Goal: Task Accomplishment & Management: Use online tool/utility

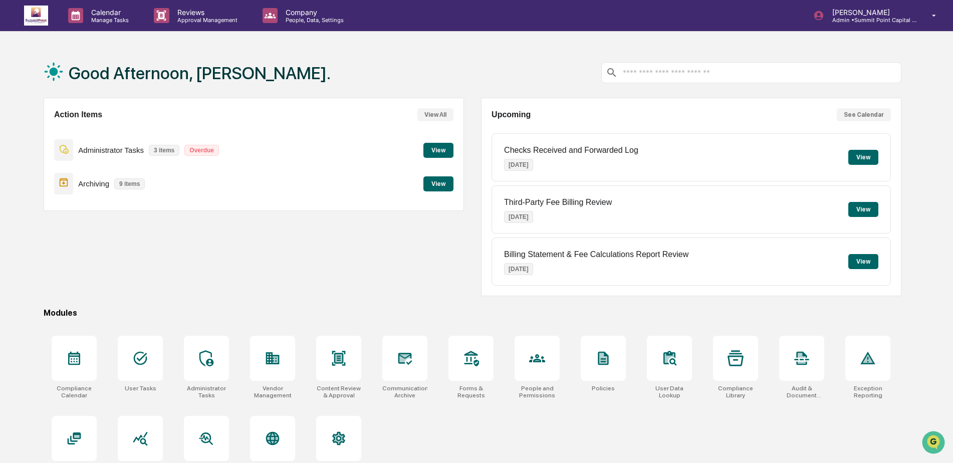
click at [444, 183] on button "View" at bounding box center [438, 183] width 30 height 15
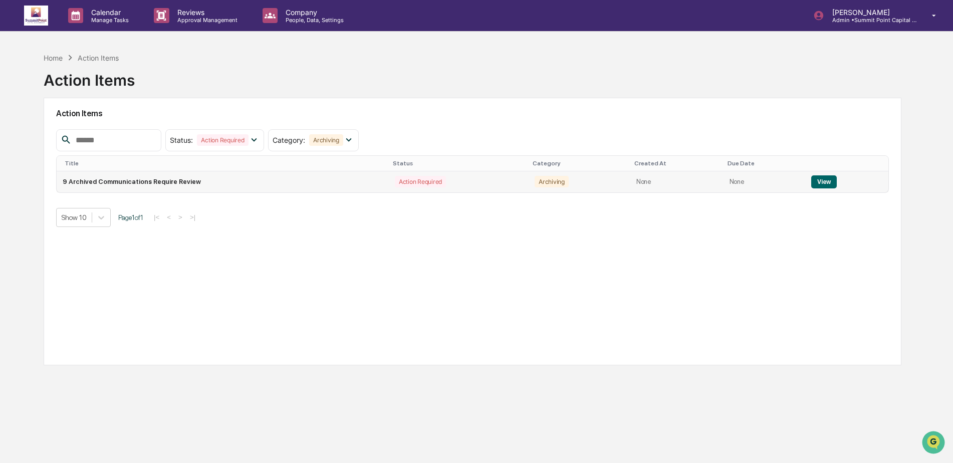
click at [346, 183] on td "9 Archived Communications Require Review" at bounding box center [223, 181] width 332 height 21
click at [116, 180] on td "9 Archived Communications Require Review" at bounding box center [223, 181] width 332 height 21
click at [830, 179] on button "View" at bounding box center [824, 181] width 26 height 13
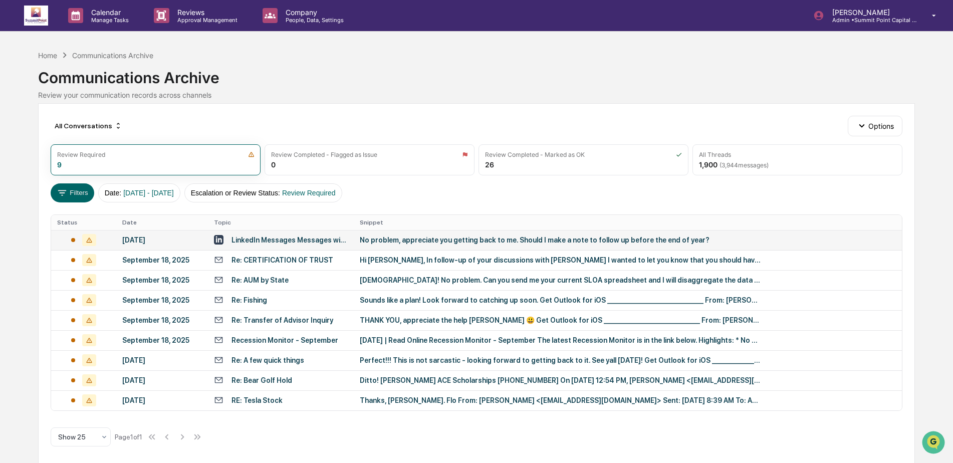
click at [443, 243] on div "No problem, appreciate you getting back to me. Should I make a note to follow u…" at bounding box center [560, 240] width 401 height 8
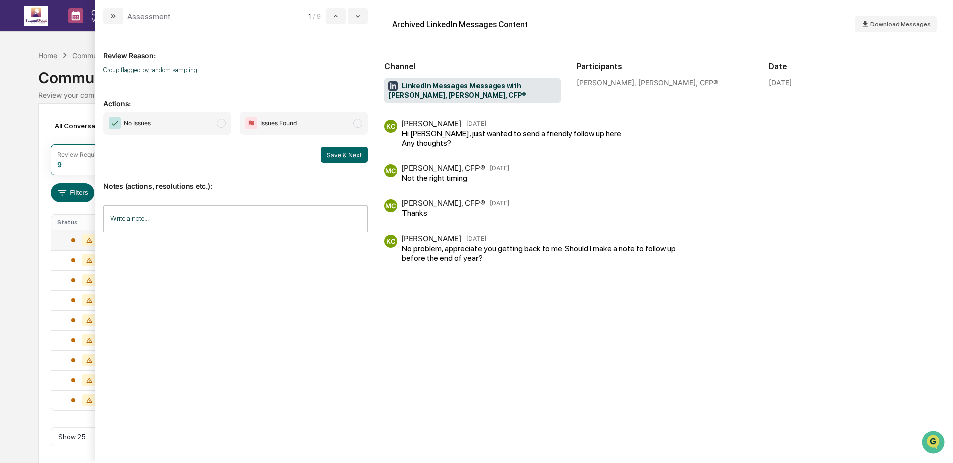
click at [120, 124] on img "modal" at bounding box center [115, 123] width 12 height 12
click at [350, 157] on button "Save & Next" at bounding box center [344, 155] width 47 height 16
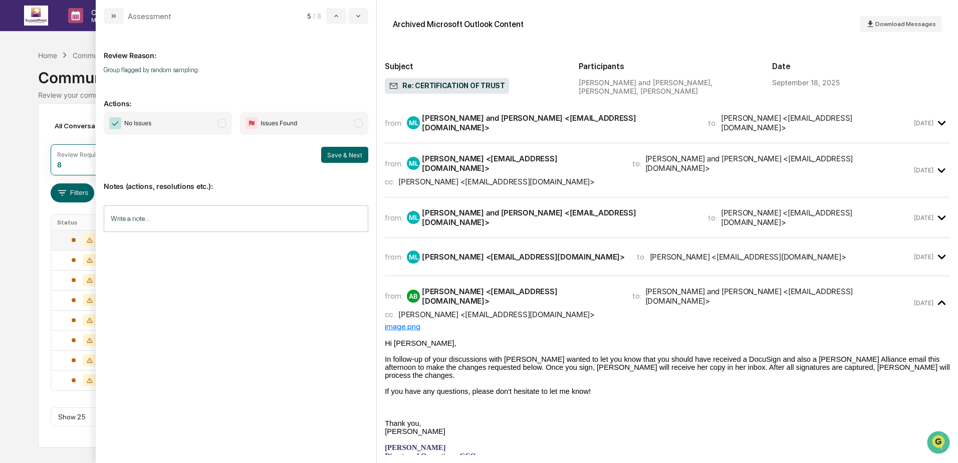
click at [130, 125] on span "No Issues" at bounding box center [137, 123] width 27 height 10
click at [342, 150] on button "Save & Next" at bounding box center [344, 155] width 47 height 16
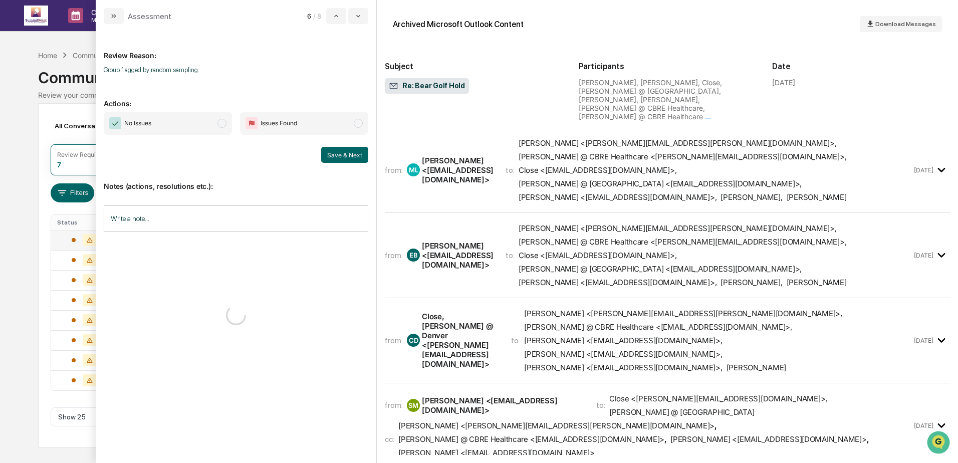
click at [135, 127] on span "No Issues" at bounding box center [137, 123] width 27 height 10
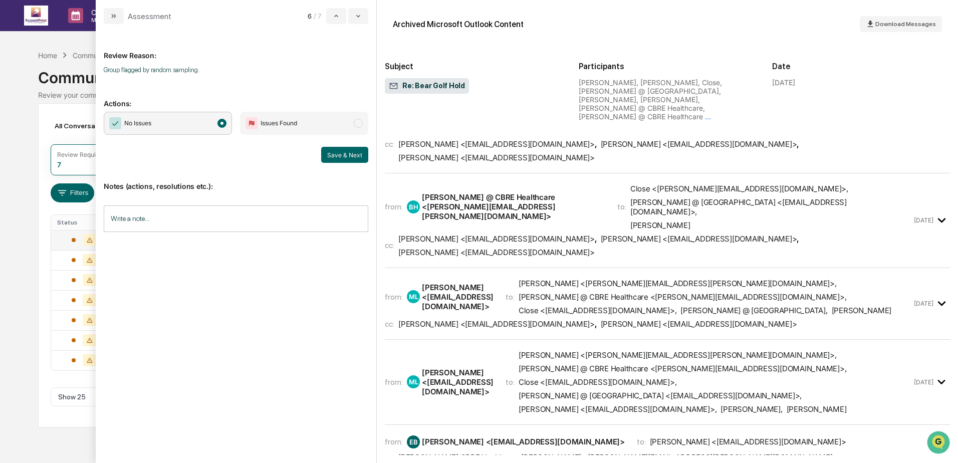
scroll to position [551, 0]
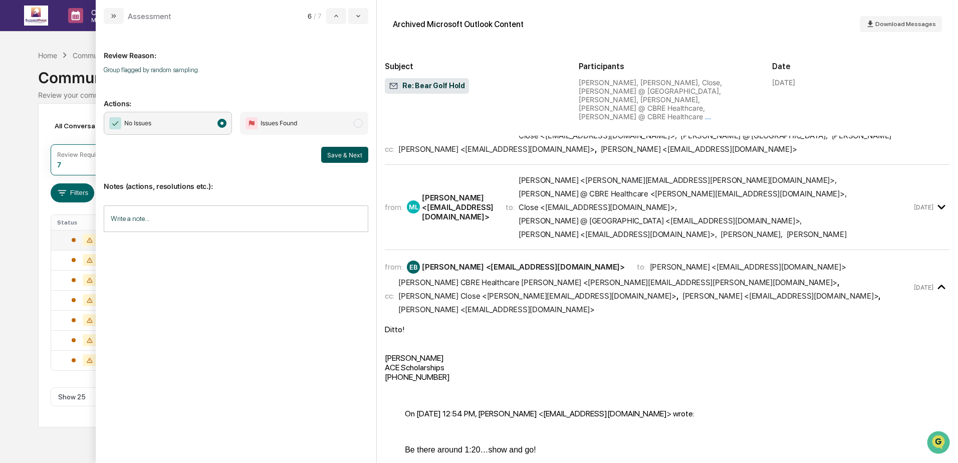
click at [346, 156] on button "Save & Next" at bounding box center [344, 155] width 47 height 16
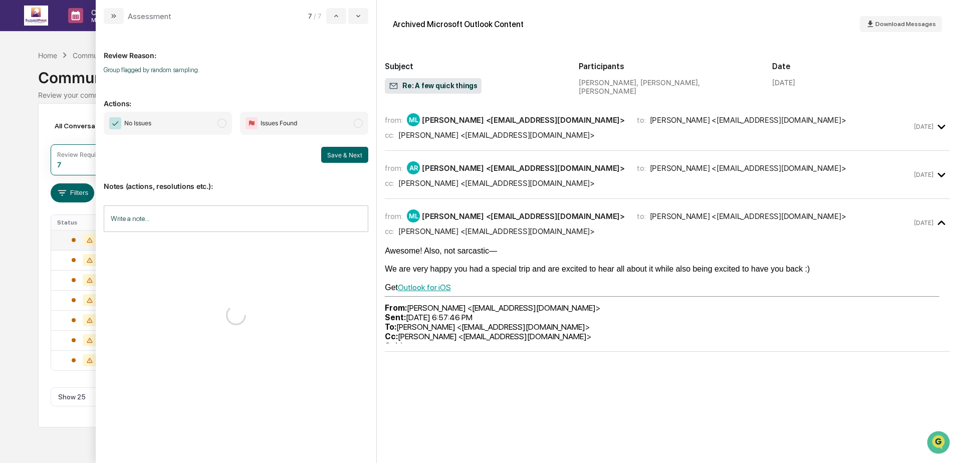
click at [148, 125] on span "No Issues" at bounding box center [137, 123] width 27 height 10
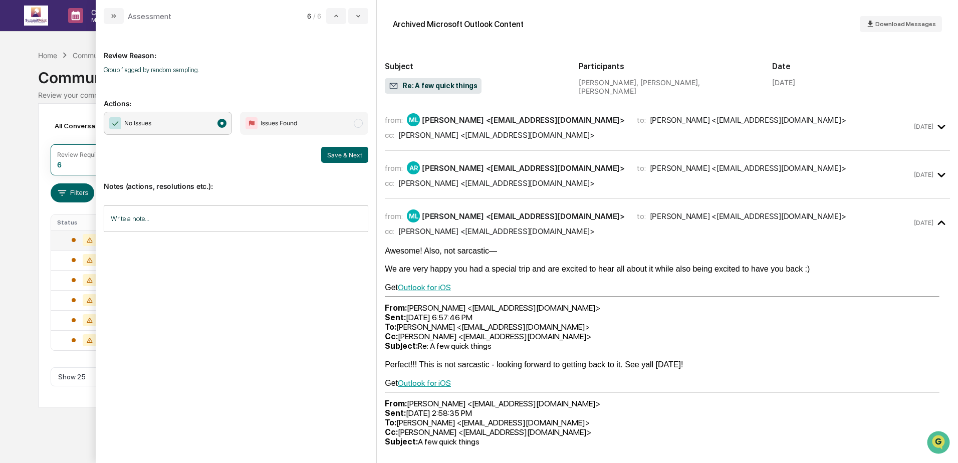
click at [340, 155] on button "Save & Next" at bounding box center [344, 155] width 47 height 16
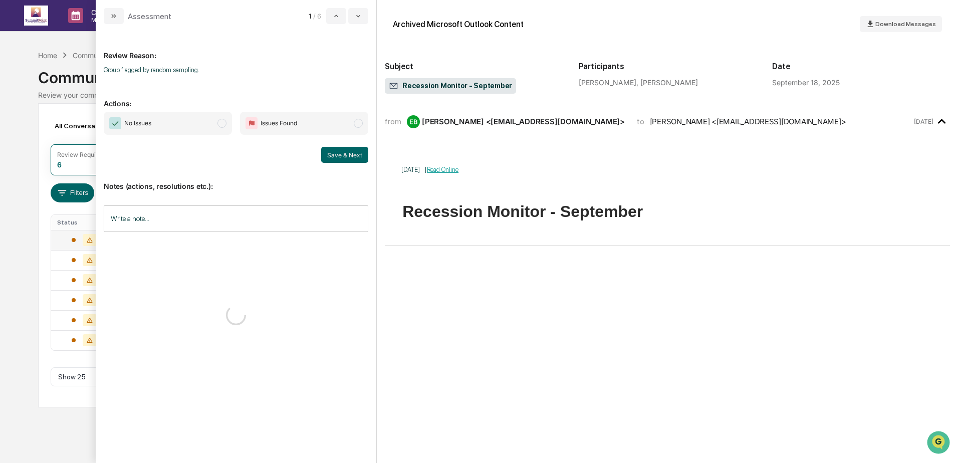
drag, startPoint x: 180, startPoint y: 127, endPoint x: 208, endPoint y: 127, distance: 28.1
click at [180, 127] on span "No Issues" at bounding box center [168, 123] width 128 height 23
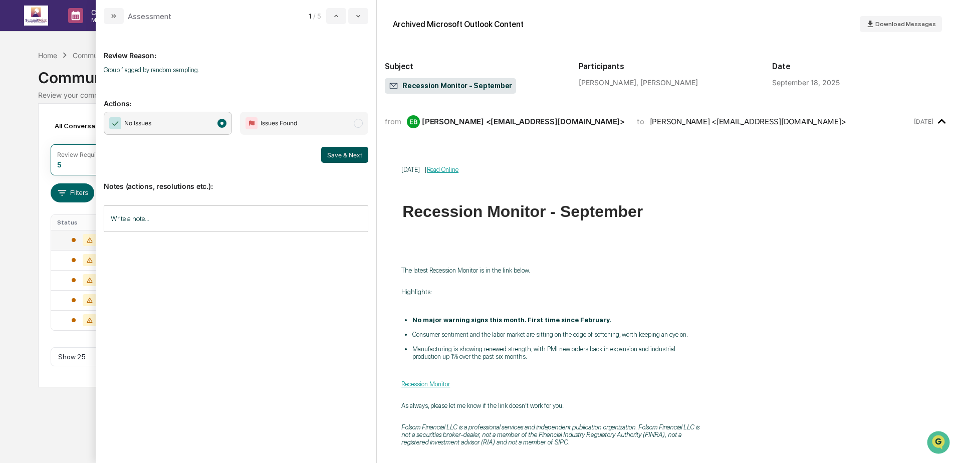
click at [349, 150] on button "Save & Next" at bounding box center [344, 155] width 47 height 16
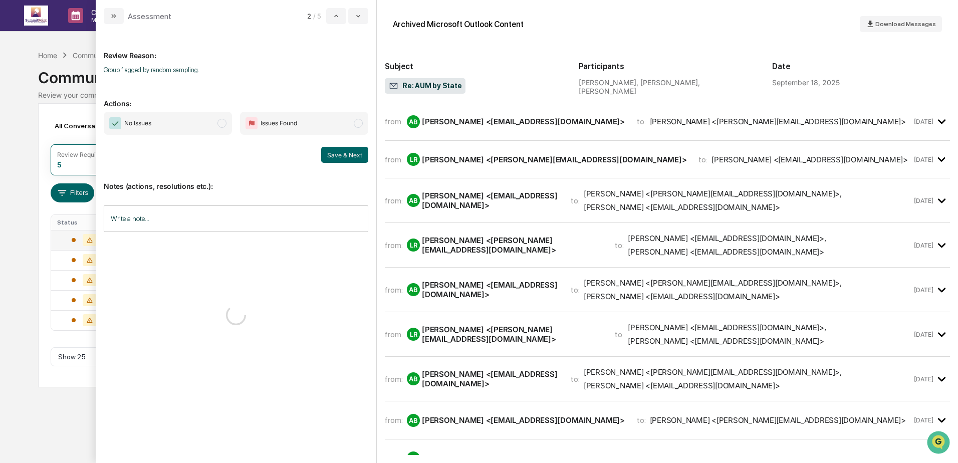
click at [184, 129] on span "No Issues" at bounding box center [168, 123] width 128 height 23
click at [353, 156] on button "Save & Next" at bounding box center [344, 155] width 47 height 16
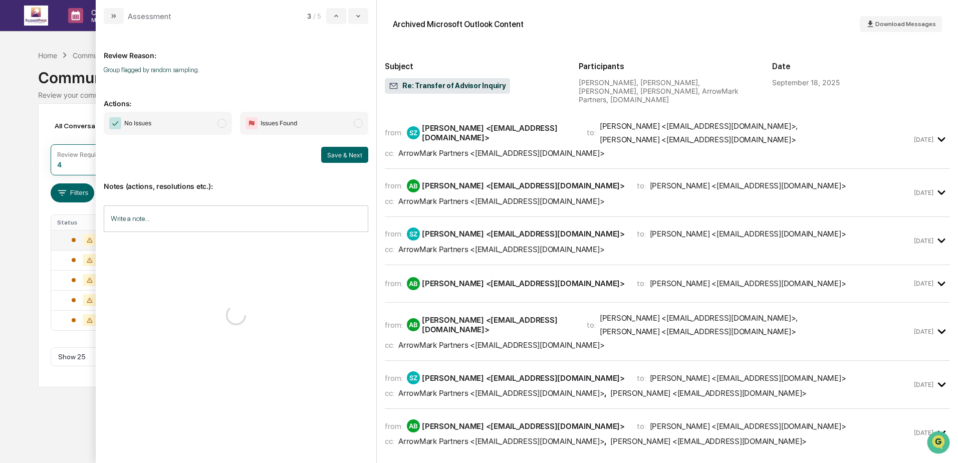
click at [163, 128] on span "No Issues" at bounding box center [168, 123] width 128 height 23
click at [345, 155] on button "Save & Next" at bounding box center [344, 155] width 47 height 16
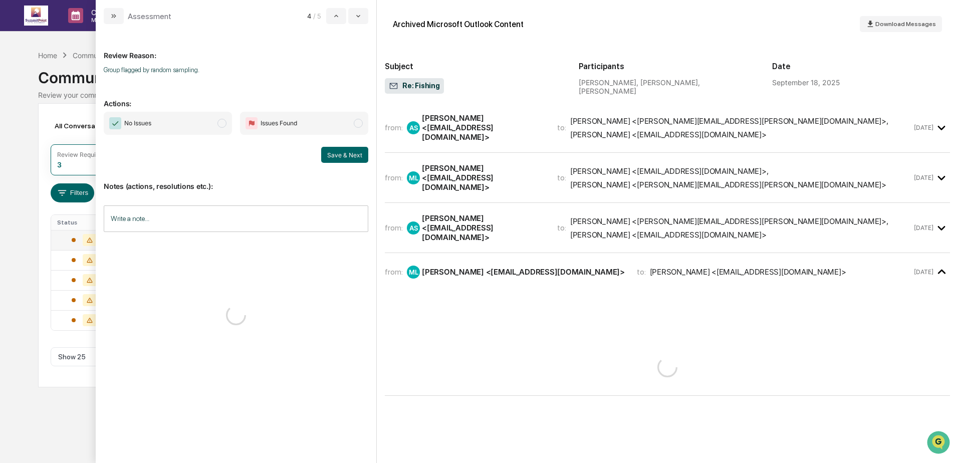
click at [167, 121] on span "No Issues" at bounding box center [168, 123] width 128 height 23
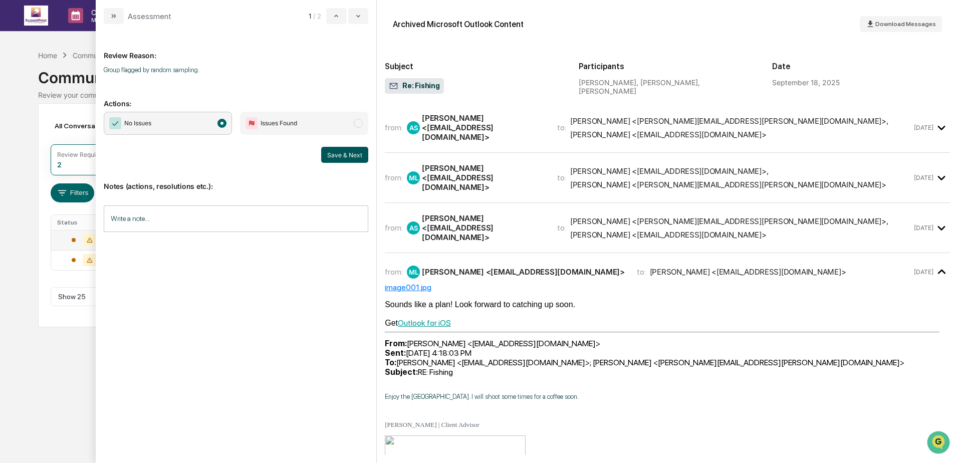
click at [346, 155] on button "Save & Next" at bounding box center [344, 155] width 47 height 16
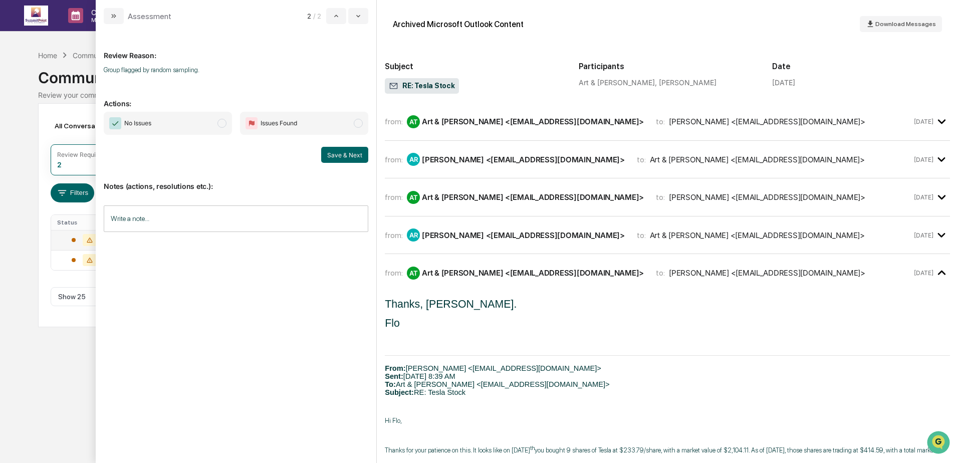
click at [172, 116] on span "No Issues" at bounding box center [168, 123] width 128 height 23
click at [346, 157] on button "Save & Next" at bounding box center [344, 155] width 47 height 16
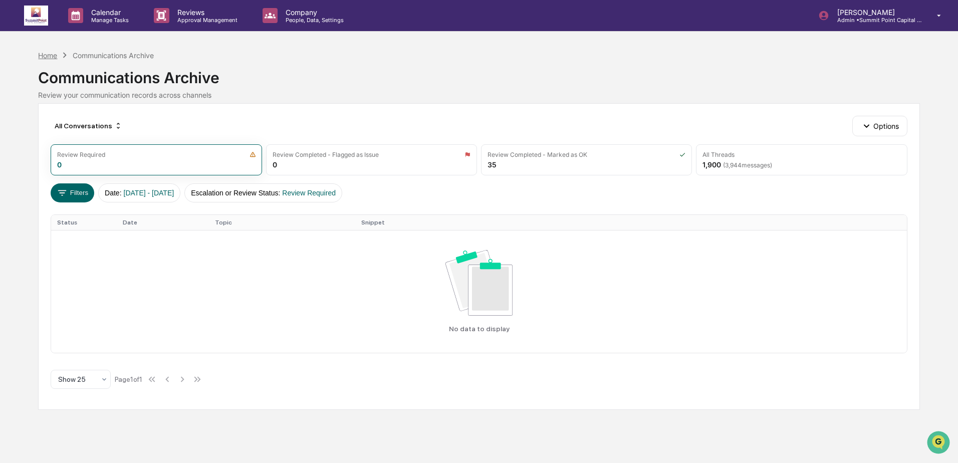
click at [48, 52] on div "Home" at bounding box center [47, 55] width 19 height 9
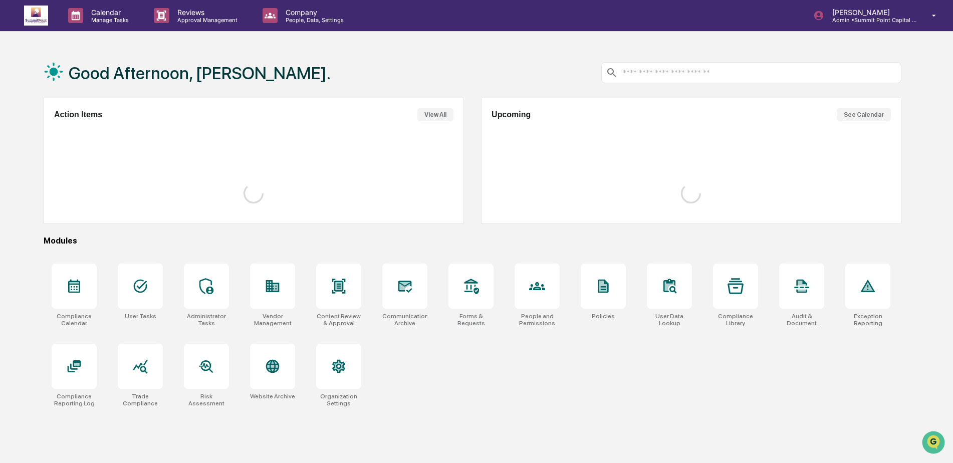
click at [331, 52] on div "Good Afternoon, [PERSON_NAME]." at bounding box center [473, 73] width 858 height 50
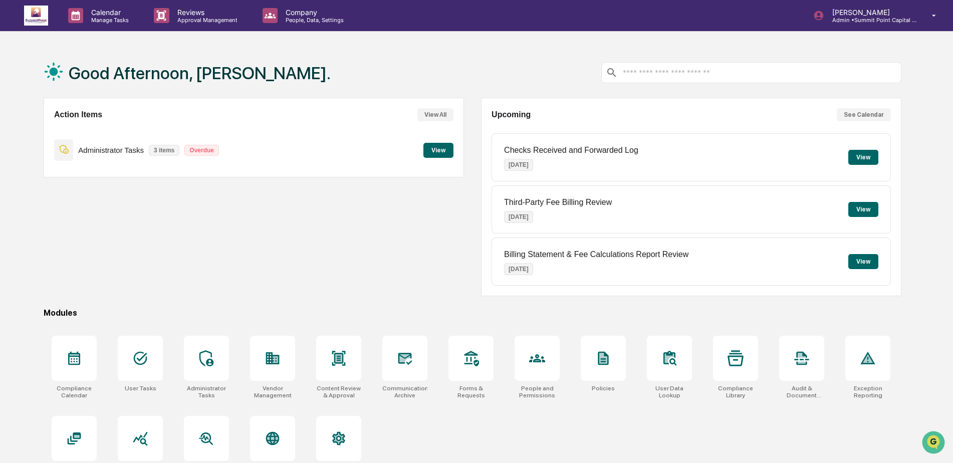
click at [451, 147] on button "View" at bounding box center [438, 150] width 30 height 15
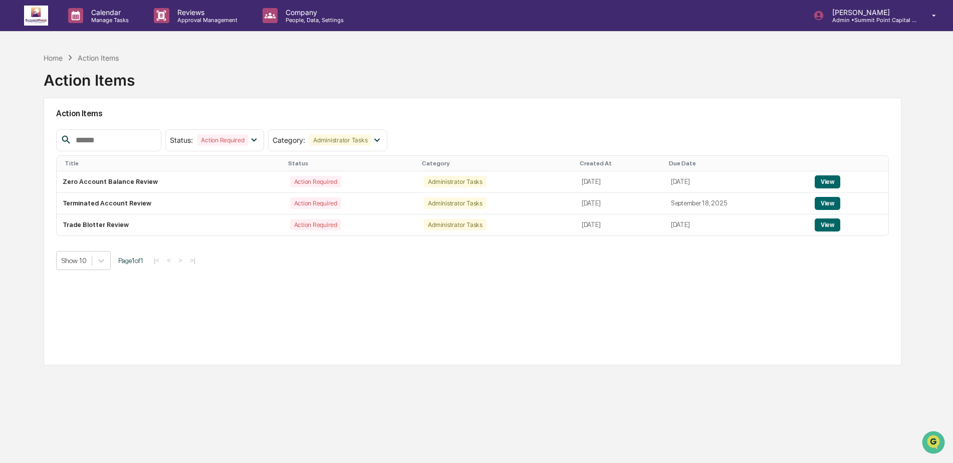
click at [478, 93] on div "Home Action Items Action Items" at bounding box center [473, 73] width 858 height 50
